Goal: Information Seeking & Learning: Learn about a topic

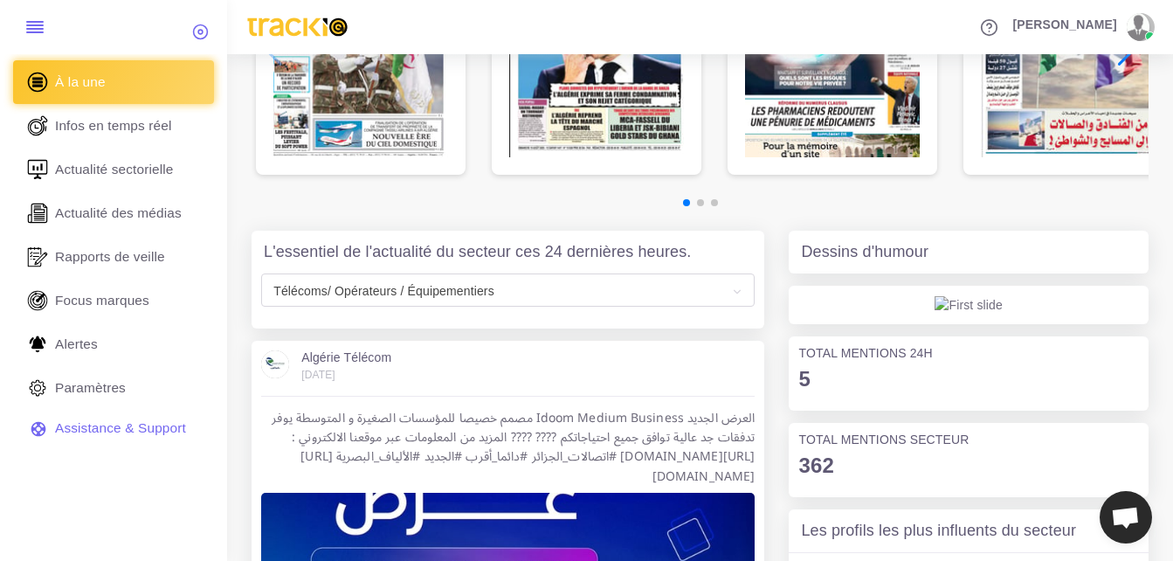
scroll to position [437, 0]
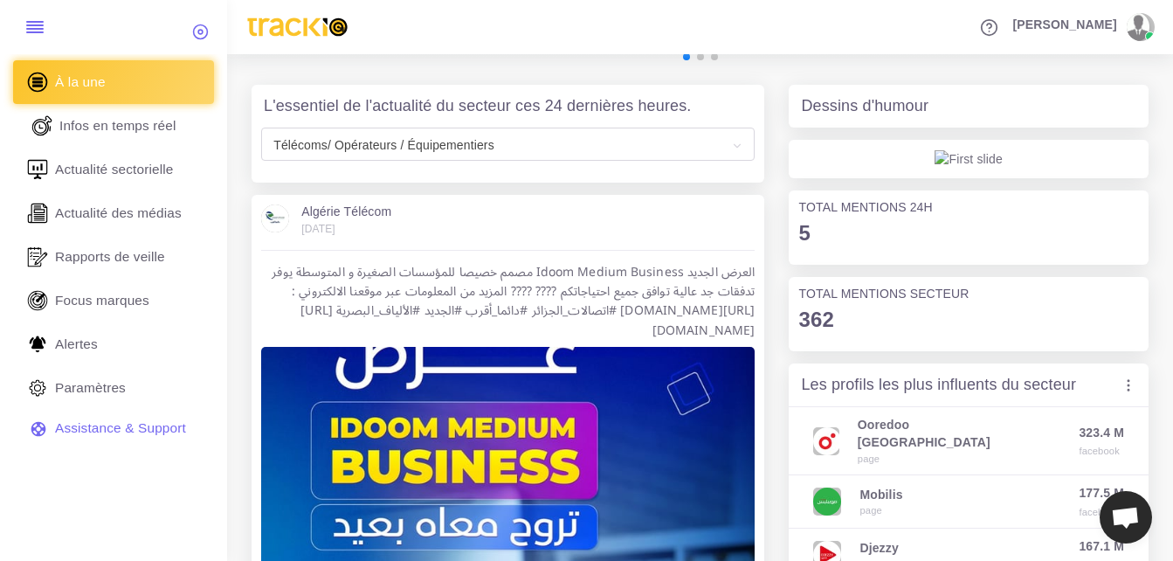
click at [148, 131] on span "Infos en temps réel" at bounding box center [117, 125] width 117 height 19
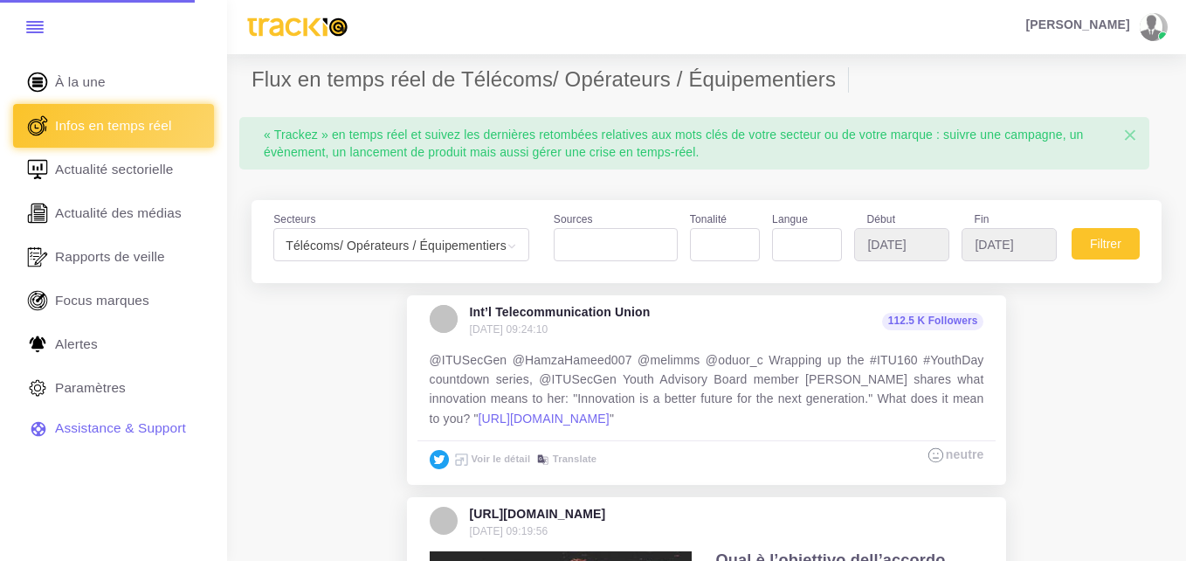
select select
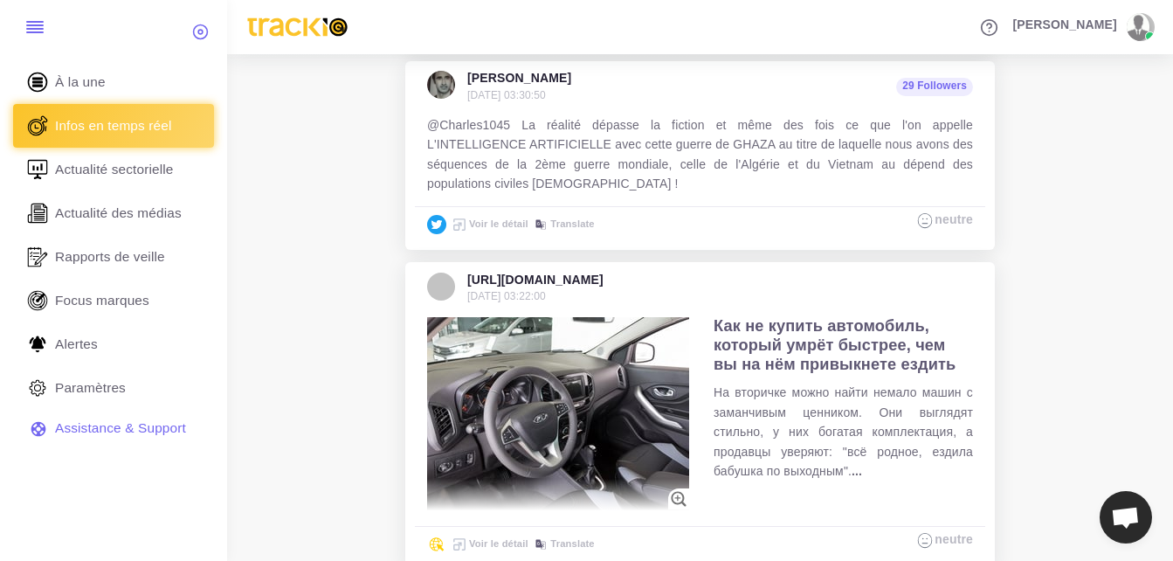
scroll to position [4443, 0]
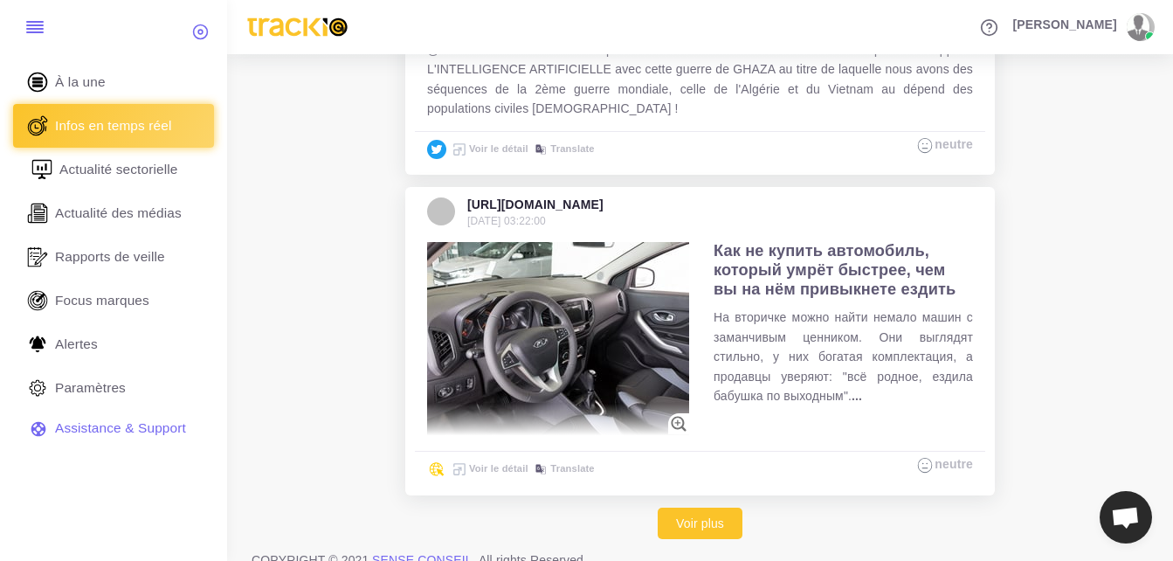
click at [150, 159] on link "Actualité sectorielle" at bounding box center [113, 170] width 201 height 44
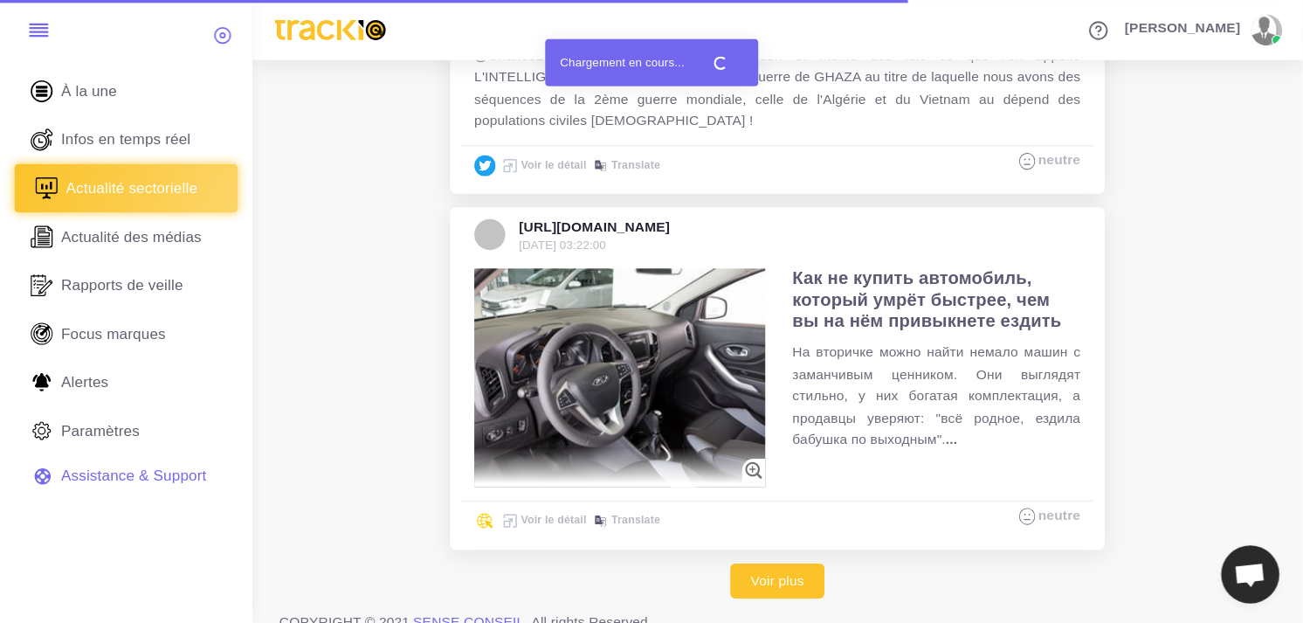
scroll to position [4332, 0]
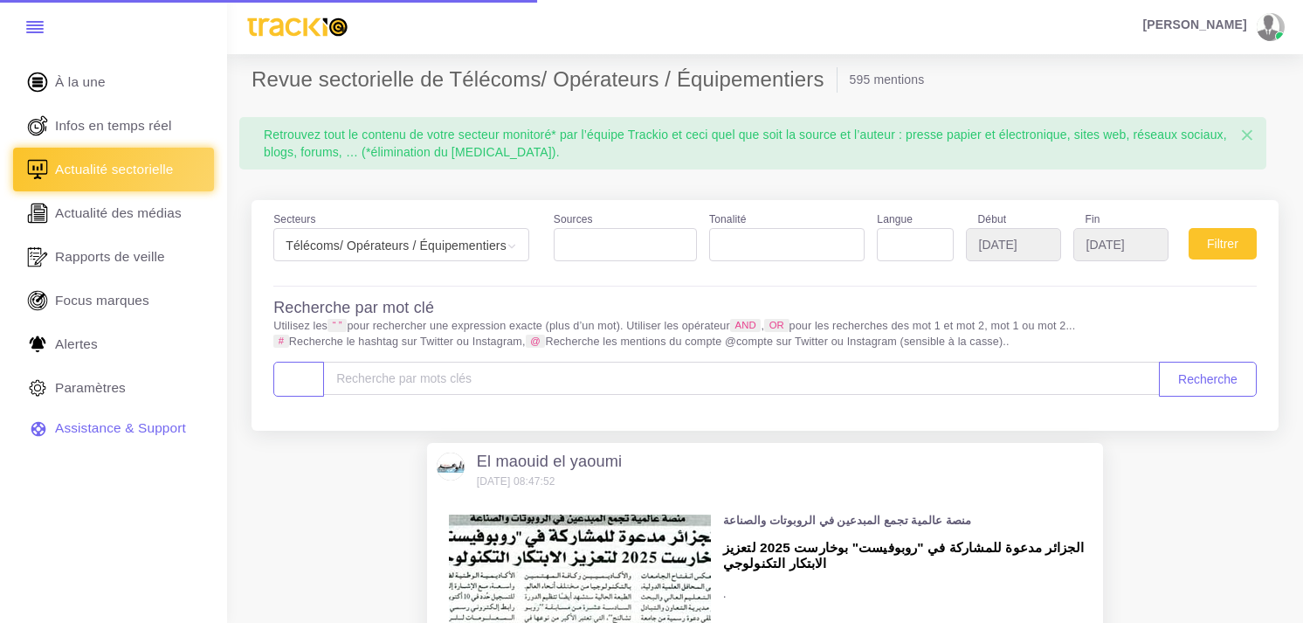
select select
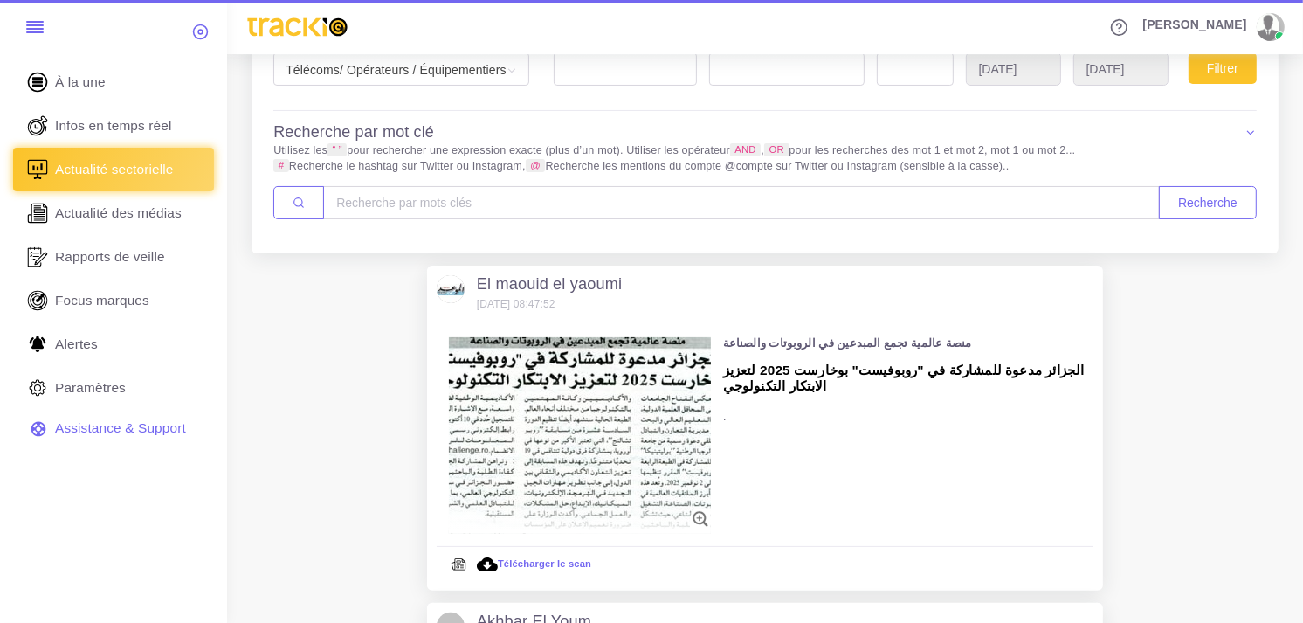
scroll to position [194, 0]
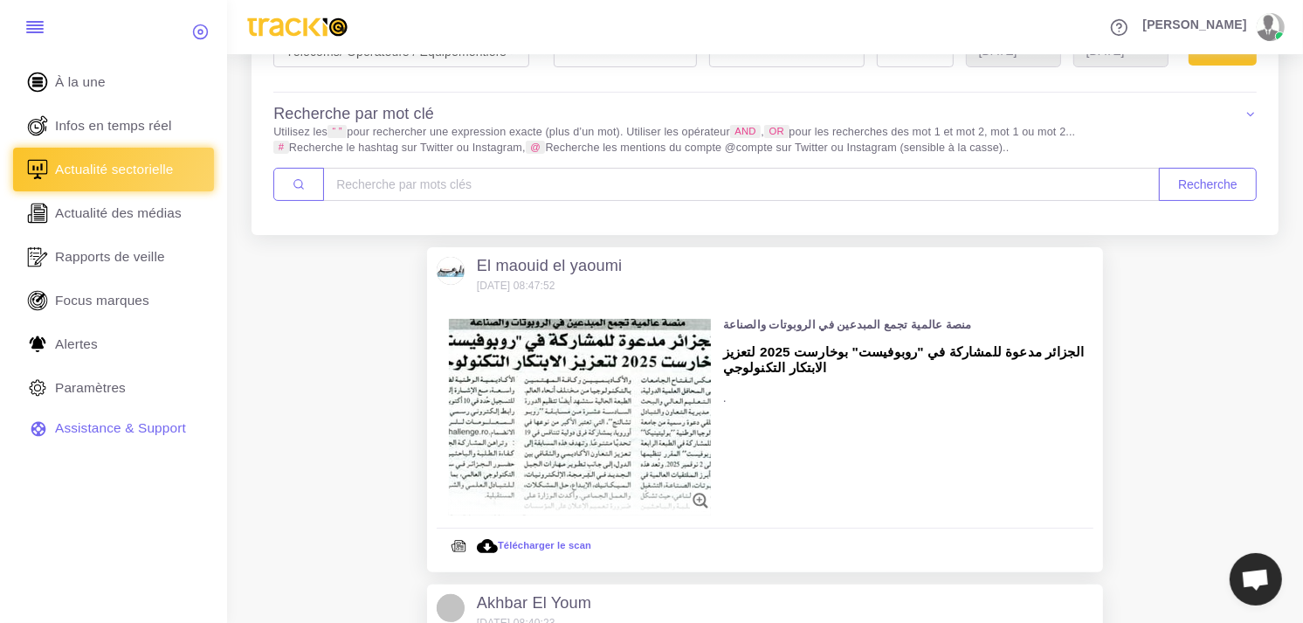
click at [570, 403] on img at bounding box center [580, 417] width 262 height 196
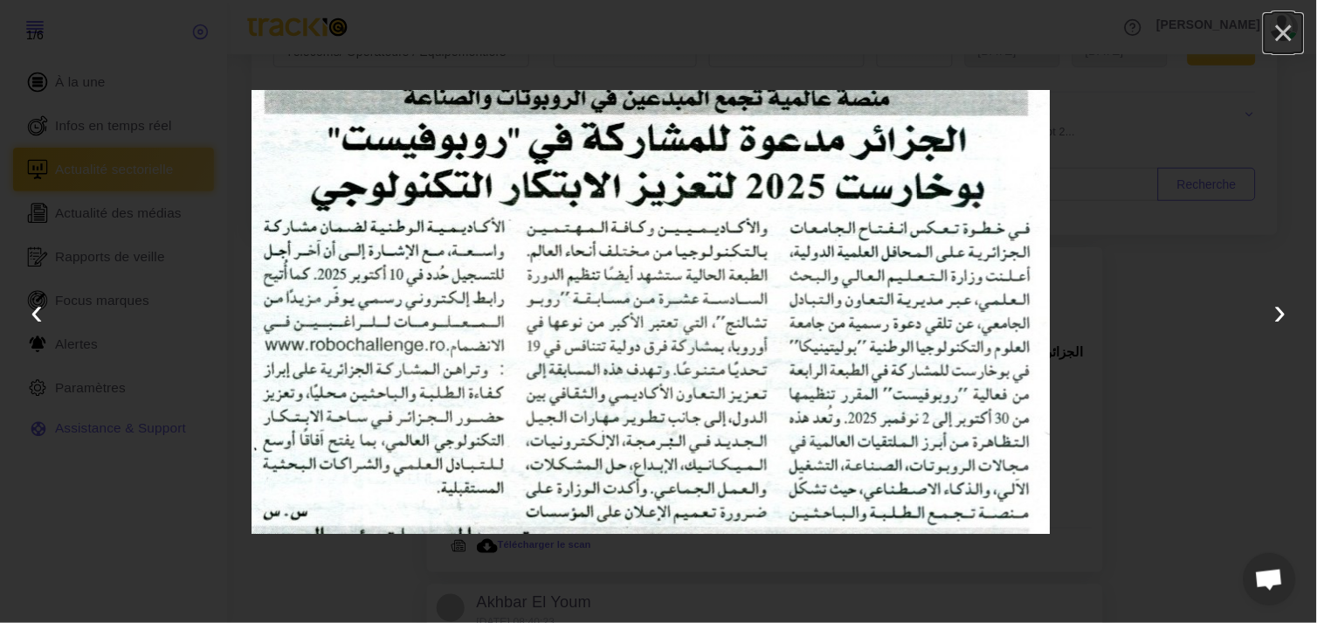
click at [1287, 36] on button "×" at bounding box center [1283, 33] width 38 height 38
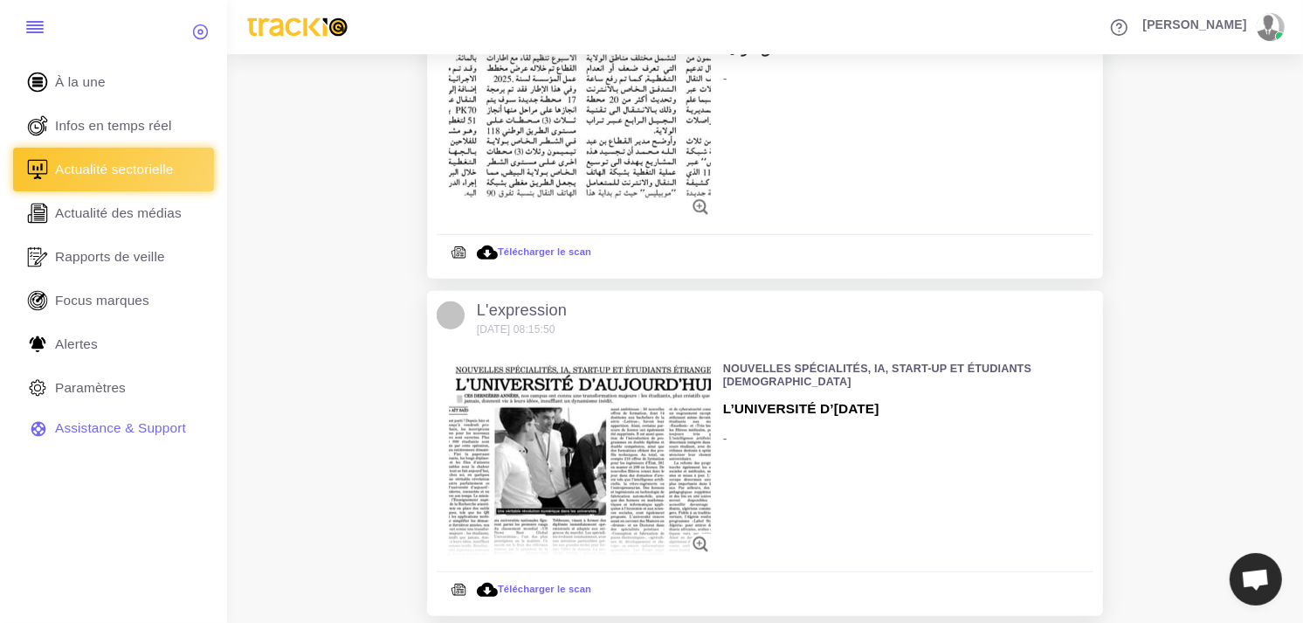
scroll to position [1164, 0]
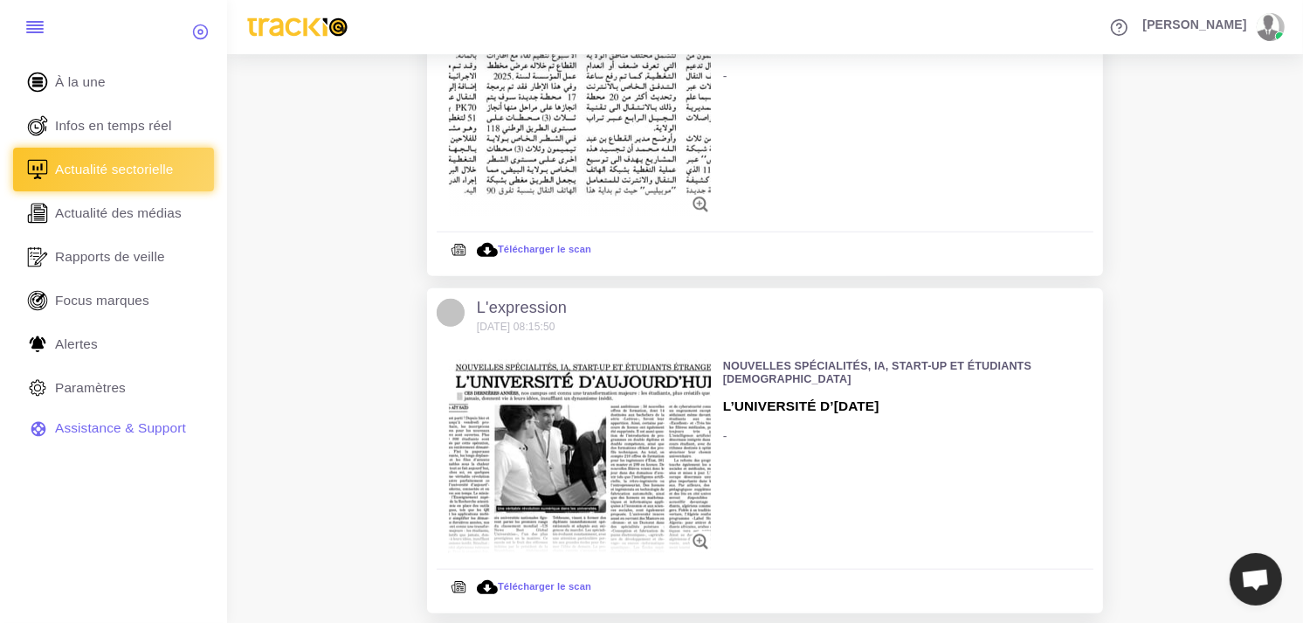
click at [534, 458] on img at bounding box center [580, 458] width 262 height 196
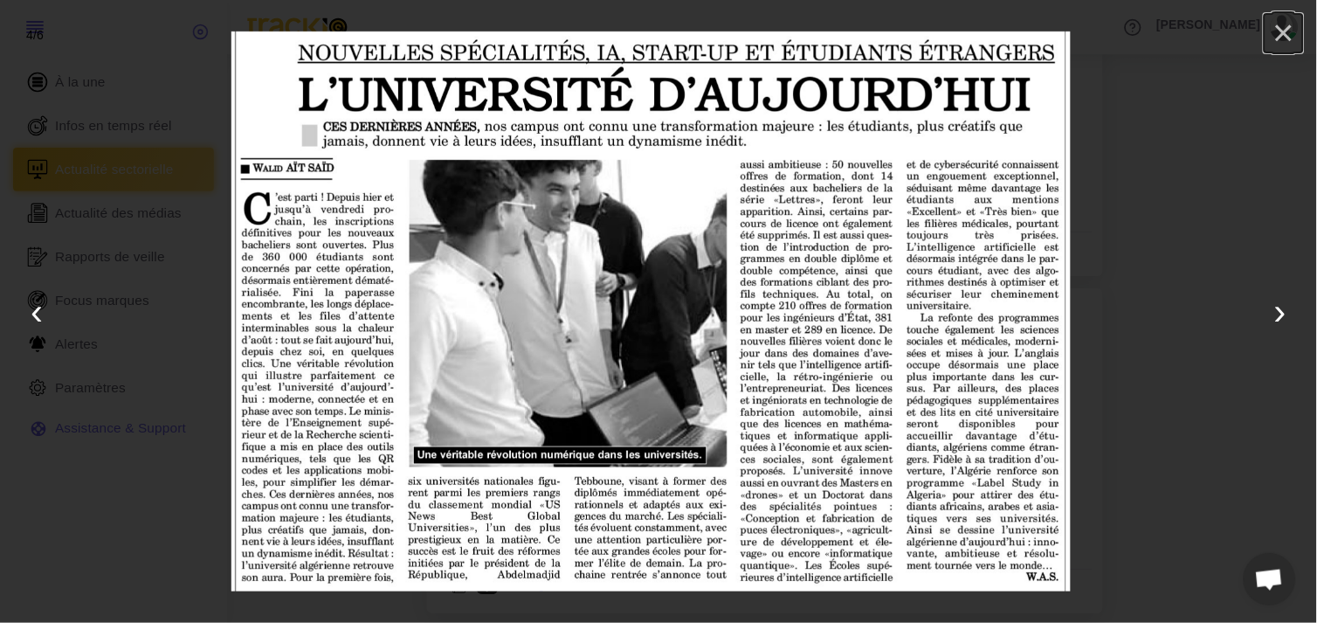
click at [1277, 23] on button "×" at bounding box center [1283, 33] width 38 height 38
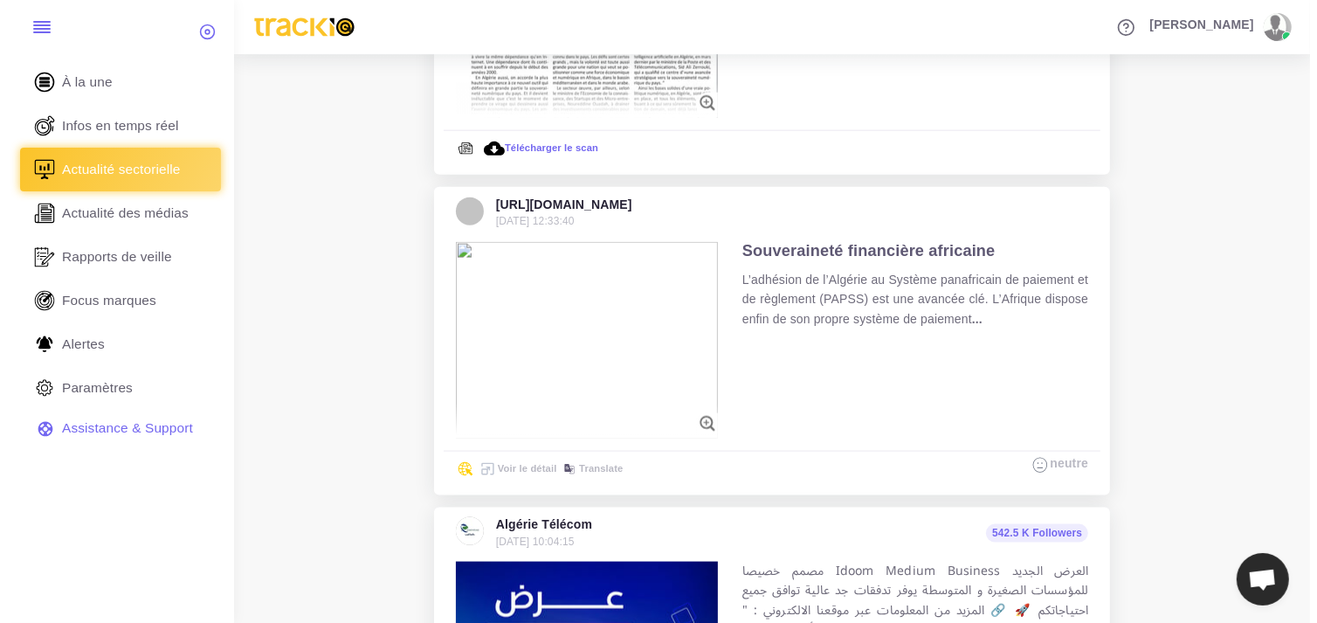
scroll to position [1940, 0]
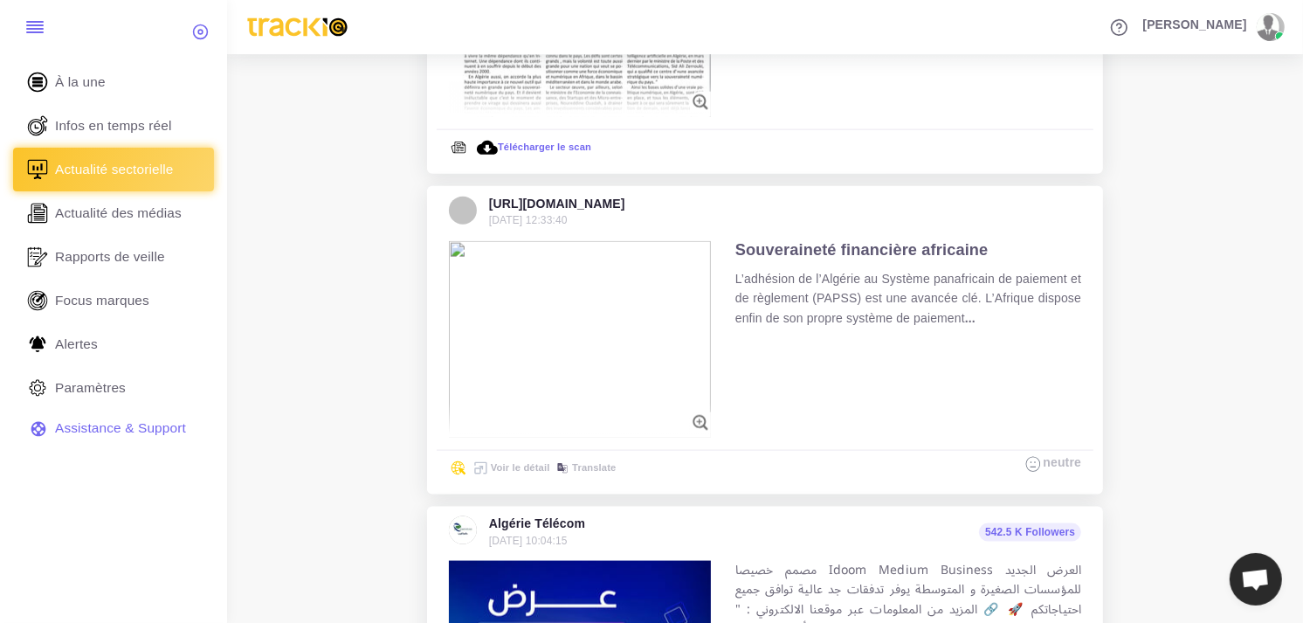
click at [788, 278] on p "L’adhésion de l’Algérie au Système panafricain de paiement et de règlement (PAP…" at bounding box center [908, 298] width 346 height 59
click at [674, 300] on img at bounding box center [580, 339] width 262 height 196
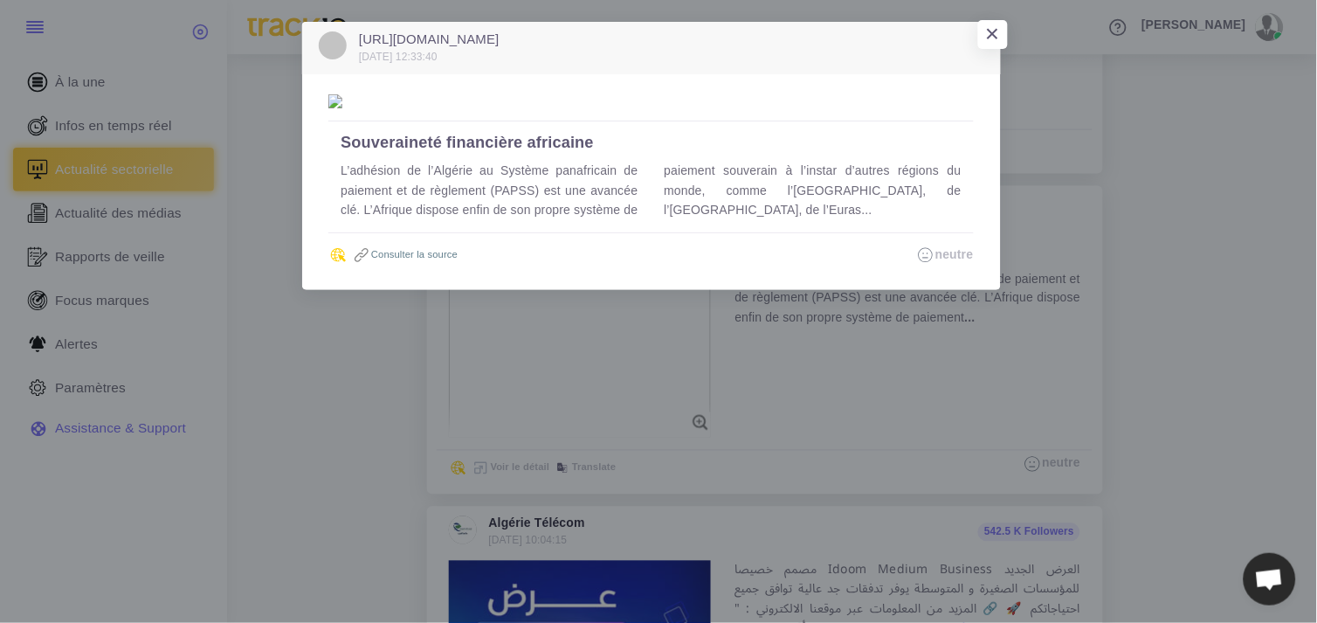
click at [421, 253] on link "Consulter la source" at bounding box center [405, 254] width 106 height 10
click at [954, 33] on div "[URL][DOMAIN_NAME] [DATE] 12:33:40 ×" at bounding box center [651, 48] width 699 height 53
click at [996, 24] on span "×" at bounding box center [989, 37] width 14 height 27
